Goal: Answer question/provide support

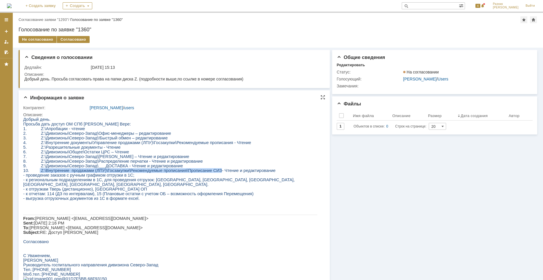
drag, startPoint x: 38, startPoint y: 177, endPoint x: 206, endPoint y: 178, distance: 167.9
click at [206, 173] on span "10. Z:\Внутренние продажами (ЛПУ)\Госзакупки\Рекомендуемые прописания\Прописани…" at bounding box center [149, 170] width 252 height 5
copy span "Z:\Внутренние продажами (ЛПУ)\Госзакупки\Рекомендуемые прописания\Прописание СИЗ"
click at [78, 128] on span "1. Z:\Апробации - чтение" at bounding box center [54, 128] width 62 height 5
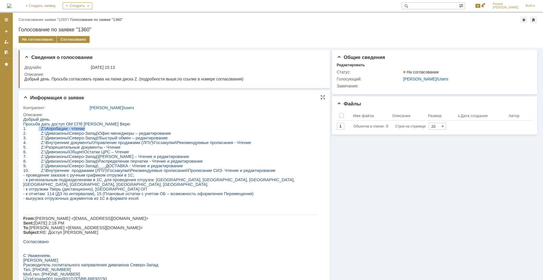
drag, startPoint x: 80, startPoint y: 131, endPoint x: 36, endPoint y: 132, distance: 44.4
click at [36, 131] on p "1. Z:\Апробации - чтение" at bounding box center [170, 128] width 294 height 5
click at [40, 126] on span "Просьба дать доступ ОМ СПб [PERSON_NAME] Вере:" at bounding box center [77, 124] width 108 height 5
drag, startPoint x: 35, startPoint y: 129, endPoint x: 84, endPoint y: 129, distance: 48.4
click at [84, 129] on p "1. Z:\Апробации - чтение" at bounding box center [170, 128] width 294 height 5
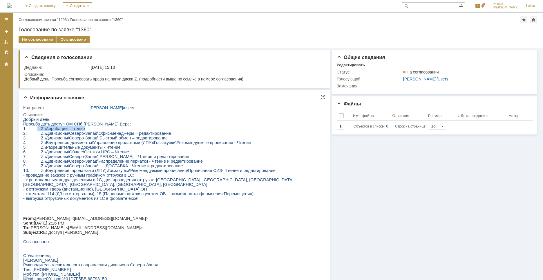
copy span "Z:\Апробации - чтение"
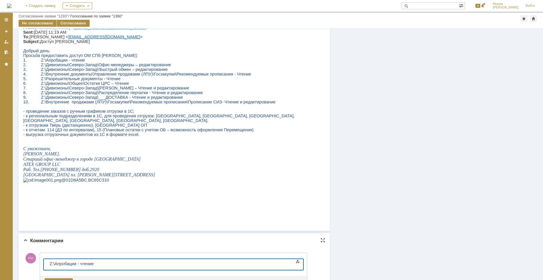
click at [50, 264] on span "Z:\Апробации - чтение" at bounding box center [72, 263] width 44 height 5
click at [123, 267] on body "к папке Z:\Апробации - чтение" at bounding box center [90, 264] width 87 height 10
click at [47, 264] on body "к папке Z:\Апробации - чтение" at bounding box center [90, 264] width 87 height 10
click at [79, 264] on span "доступ к папке Z:\Апробации - чтение" at bounding box center [86, 263] width 72 height 5
drag, startPoint x: 152, startPoint y: 264, endPoint x: 92, endPoint y: 263, distance: 59.5
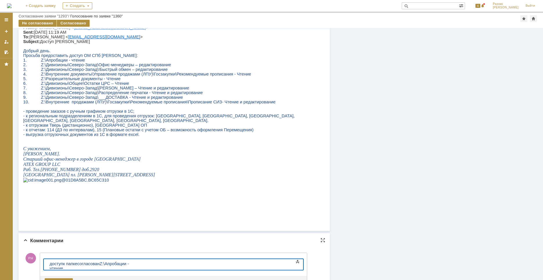
click at [92, 263] on div "доступ к папке согласован Z:\Апробации - чтение" at bounding box center [91, 265] width 82 height 9
click at [94, 265] on span "доступ к папке согласован Z:\Апробации - чтение" at bounding box center [89, 265] width 79 height 9
drag, startPoint x: 99, startPoint y: 263, endPoint x: 78, endPoint y: 264, distance: 21.5
click at [78, 264] on span "доступ к папке согласован Z:\Апробации - чтение" at bounding box center [89, 265] width 79 height 9
click at [50, 264] on span "доступ к папке Z:\Апробации - чтение" at bounding box center [89, 263] width 78 height 5
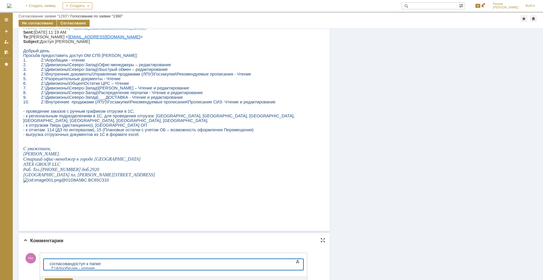
drag, startPoint x: 154, startPoint y: 266, endPoint x: 43, endPoint y: 263, distance: 111.7
click at [47, 263] on html "согласован доступ к папке Z:\Апробации - чтение" at bounding box center [90, 266] width 87 height 14
copy span "согласован доступ к папке Z:\Апробации - чтение"
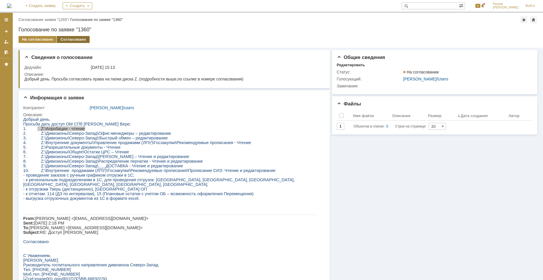
click at [68, 37] on div "Согласовано" at bounding box center [73, 39] width 32 height 7
